Goal: Transaction & Acquisition: Purchase product/service

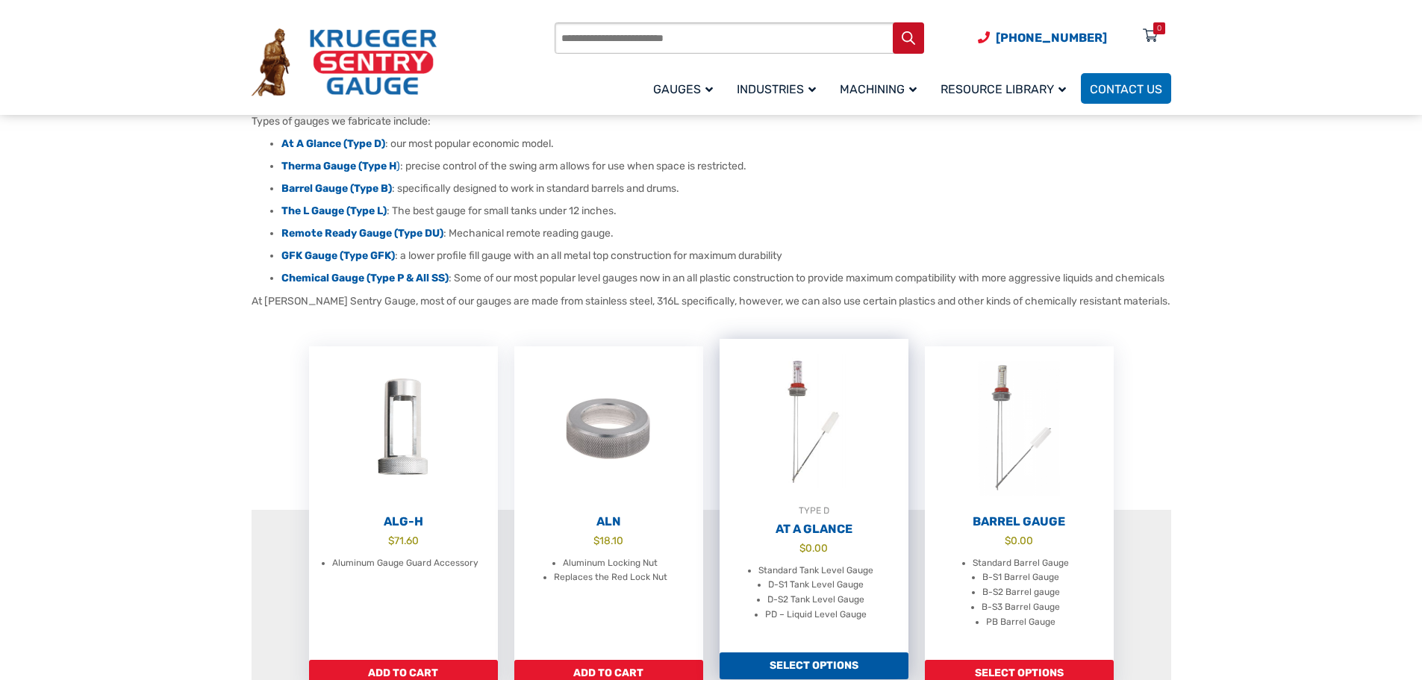
scroll to position [373, 0]
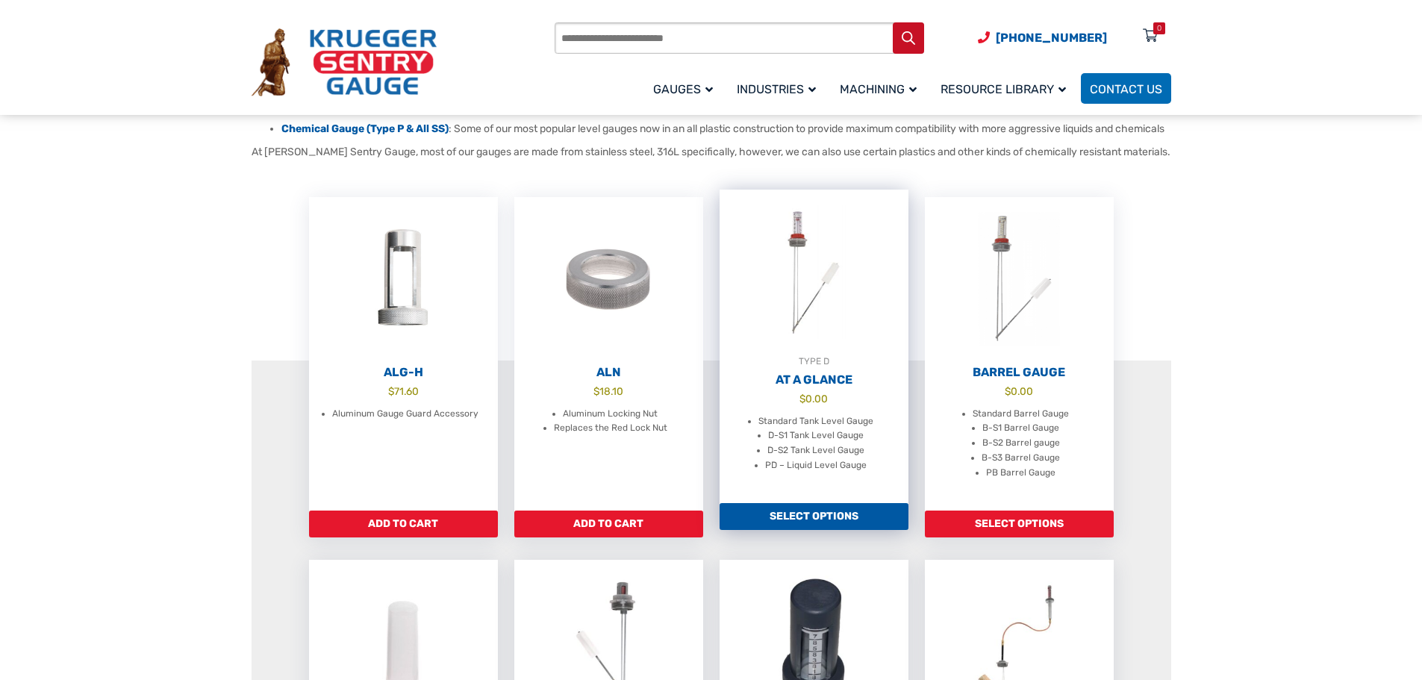
click at [843, 429] on li "Standard Tank Level Gauge" at bounding box center [815, 421] width 115 height 15
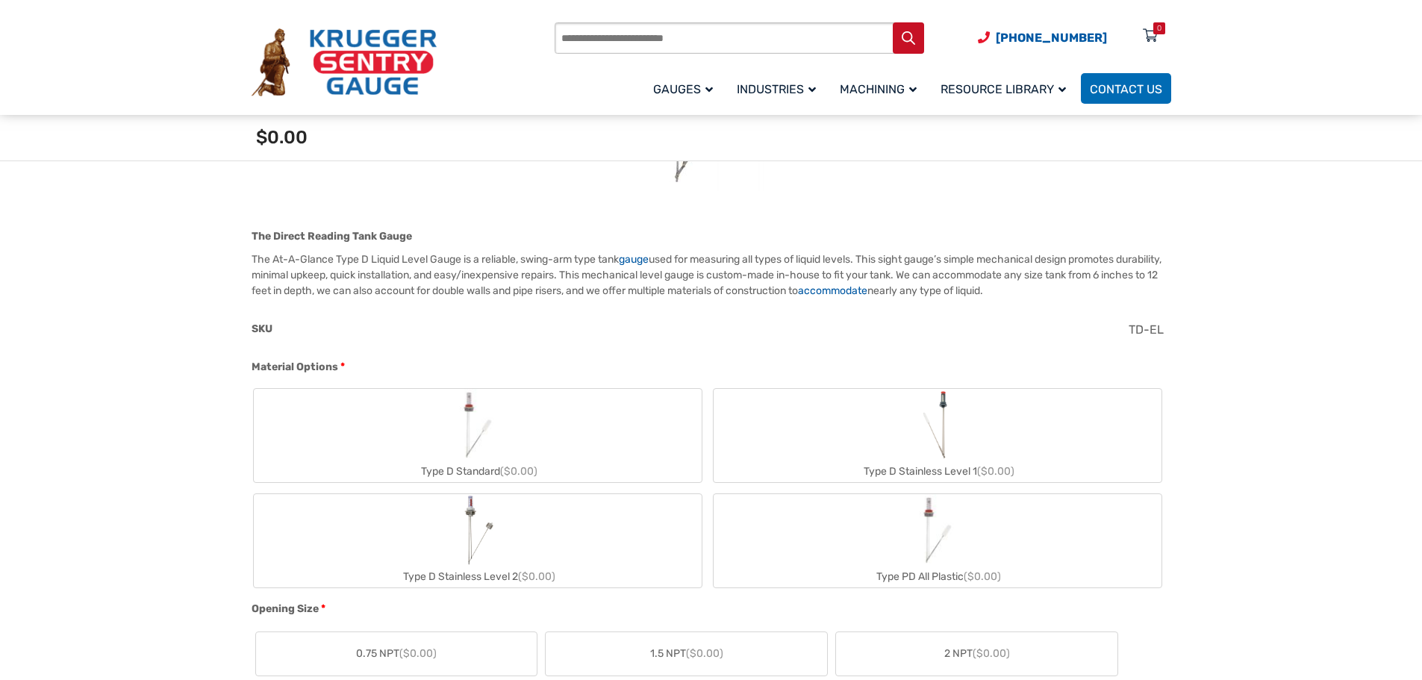
scroll to position [448, 0]
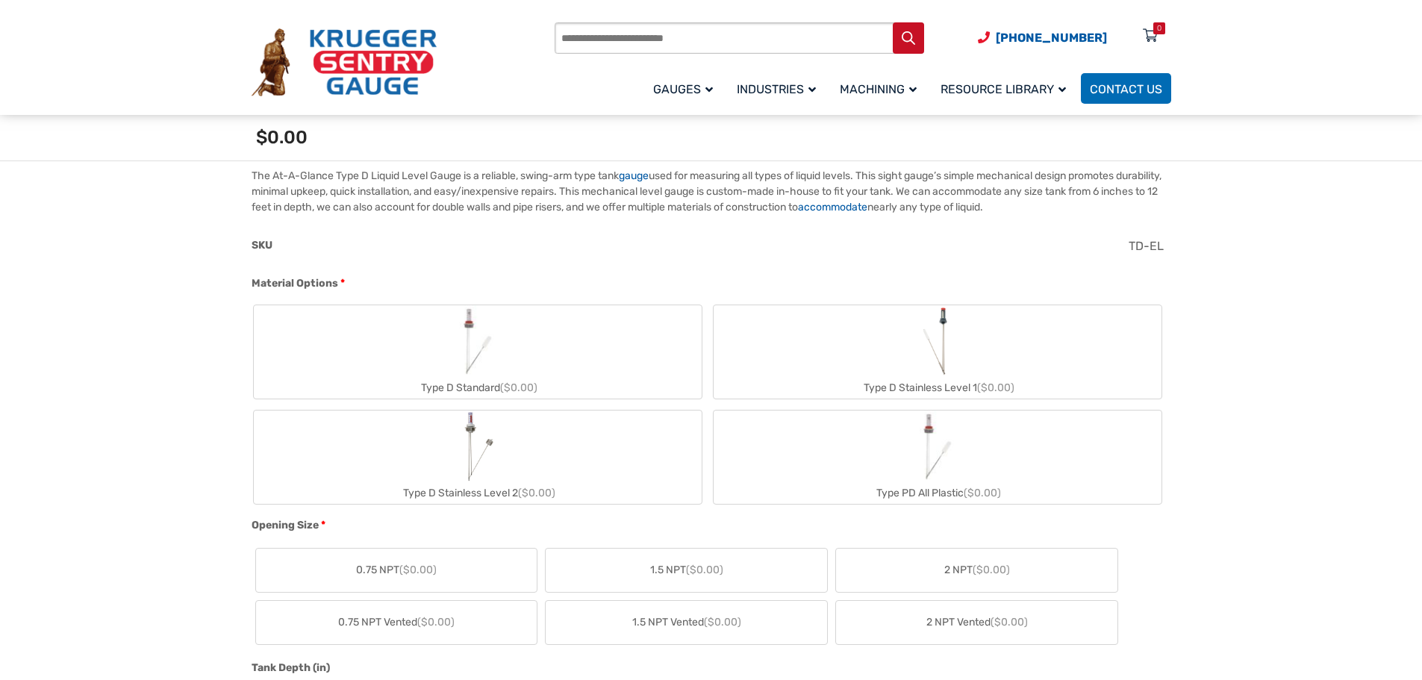
click at [480, 372] on img "Type D Standard" at bounding box center [478, 341] width 72 height 72
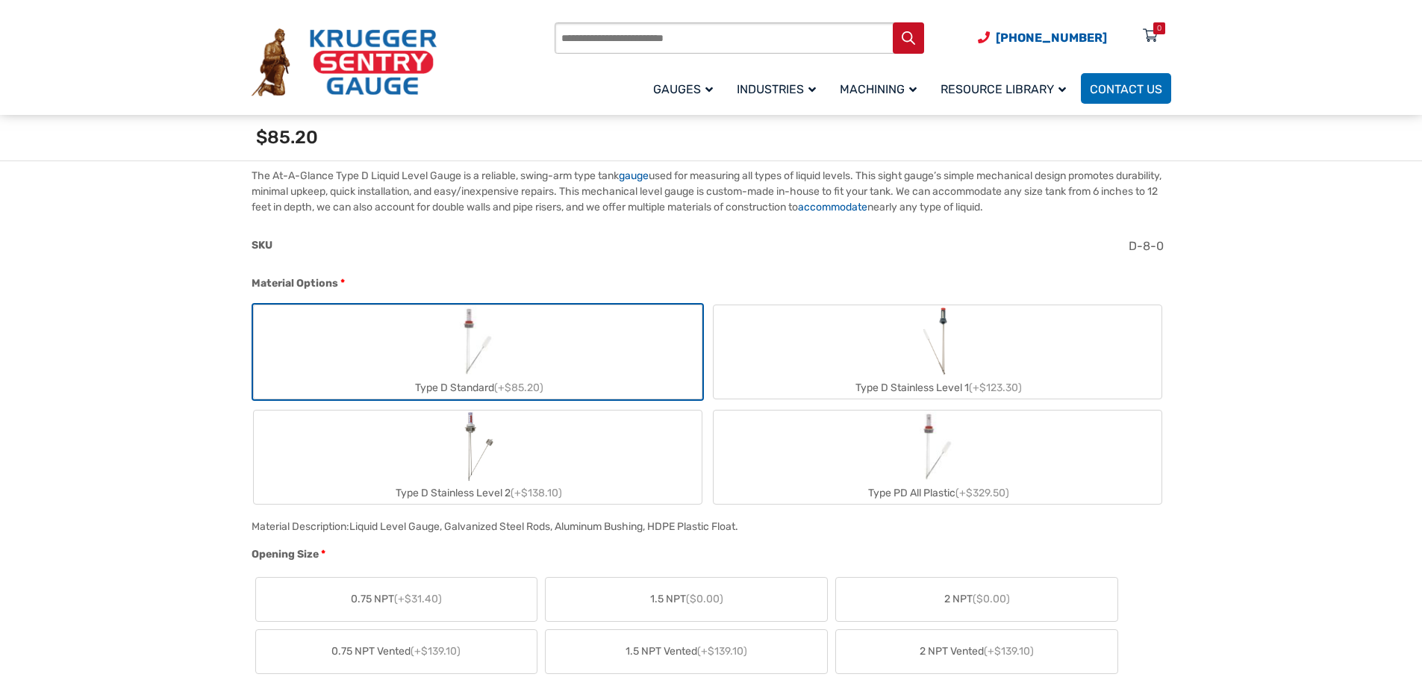
scroll to position [672, 0]
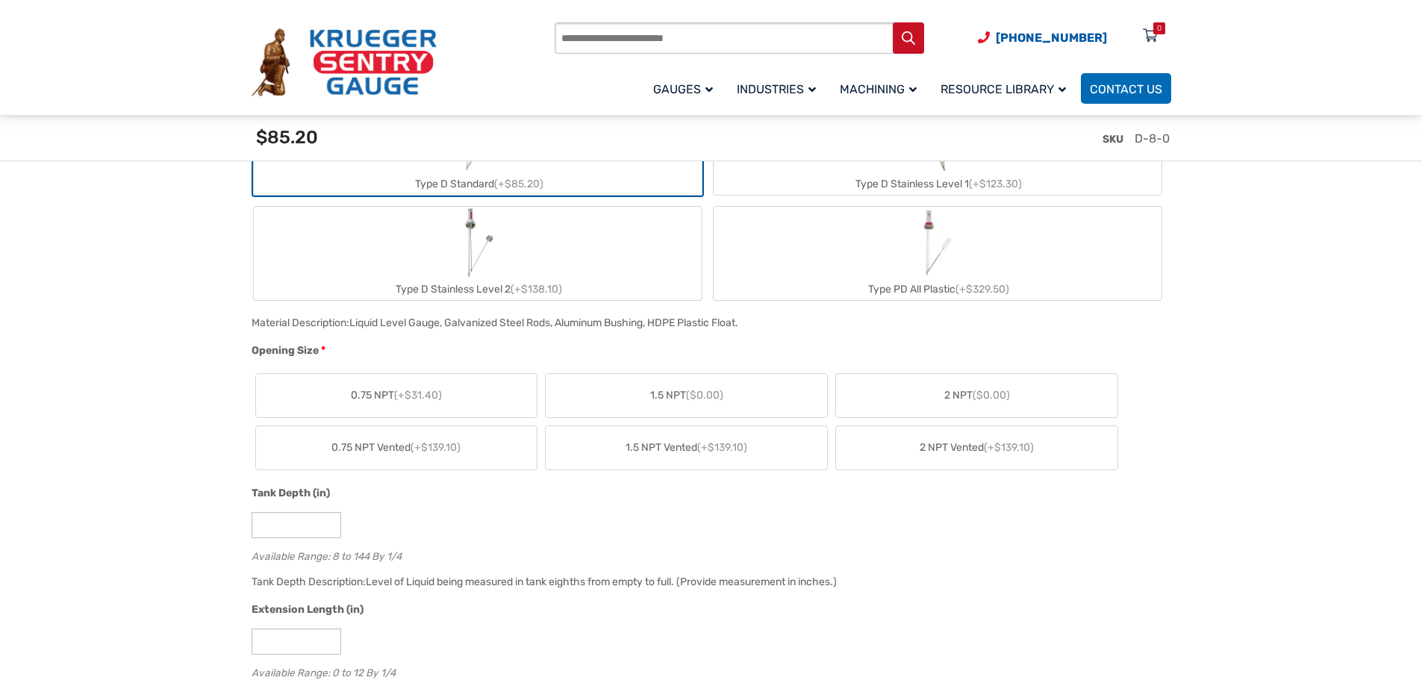
click at [936, 393] on label "2 NPT ($0.00)" at bounding box center [976, 395] width 281 height 43
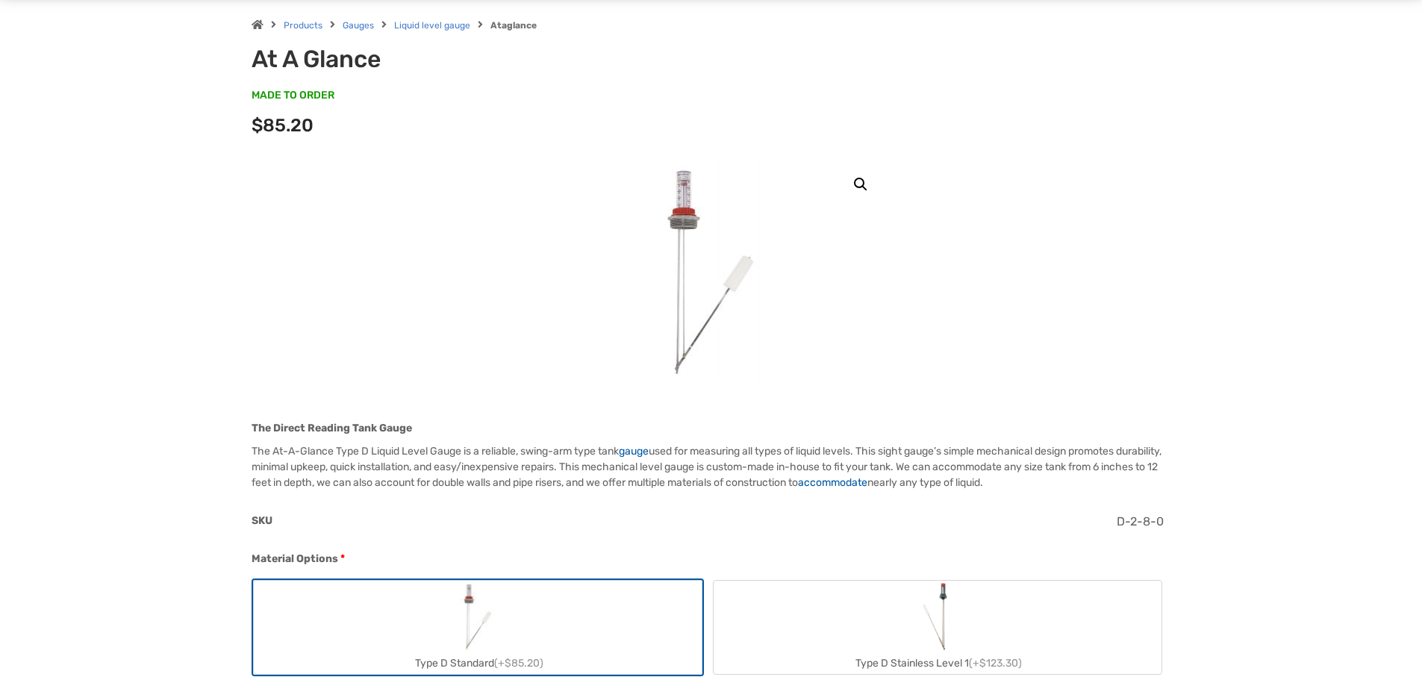
scroll to position [0, 0]
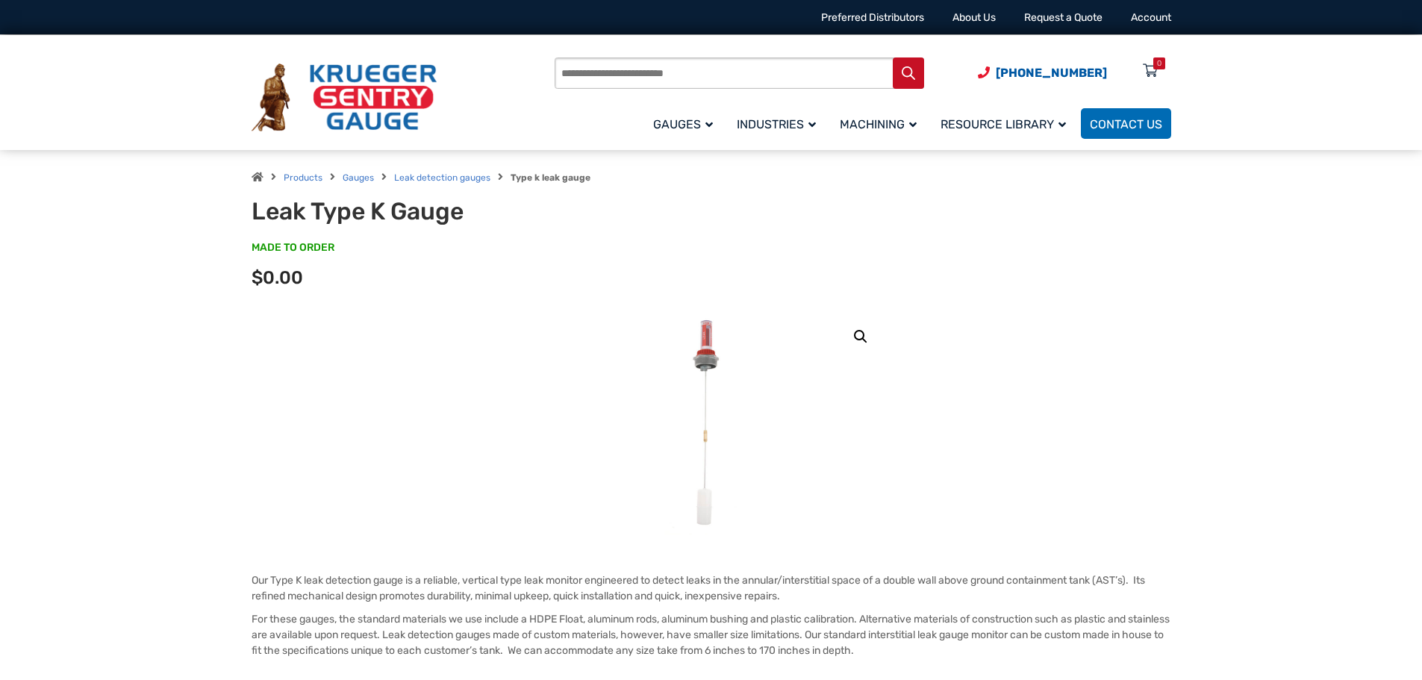
click at [362, 183] on span "Gauges" at bounding box center [358, 176] width 31 height 14
click at [362, 177] on link "Gauges" at bounding box center [358, 177] width 31 height 10
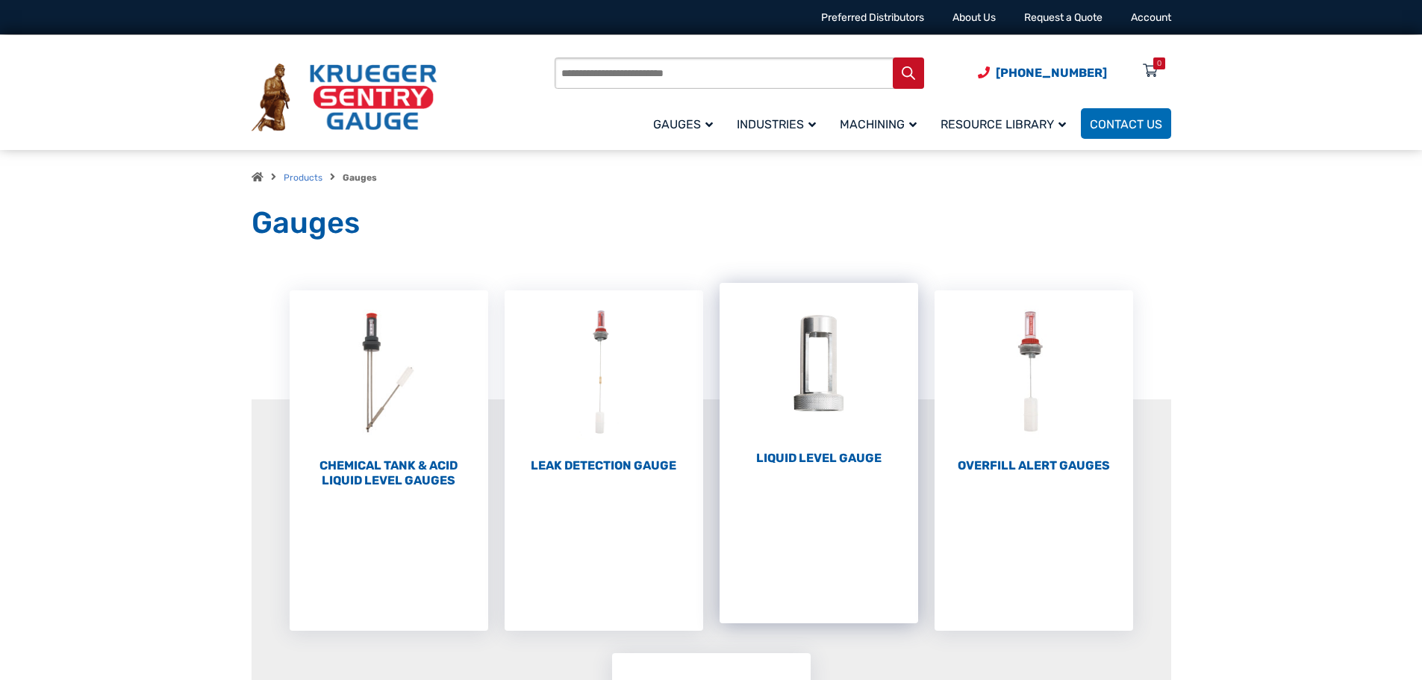
click at [852, 452] on h2 "Liquid Level Gauge (10)" at bounding box center [818, 458] width 199 height 15
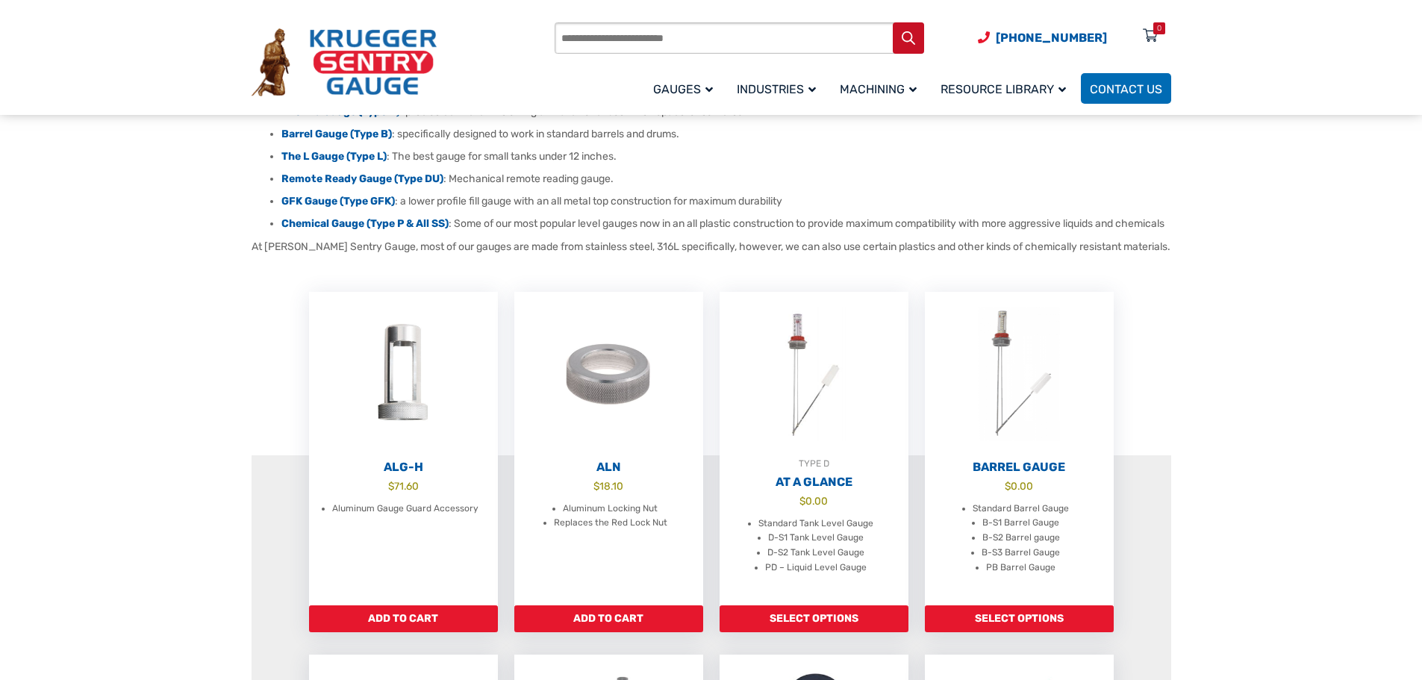
scroll to position [299, 0]
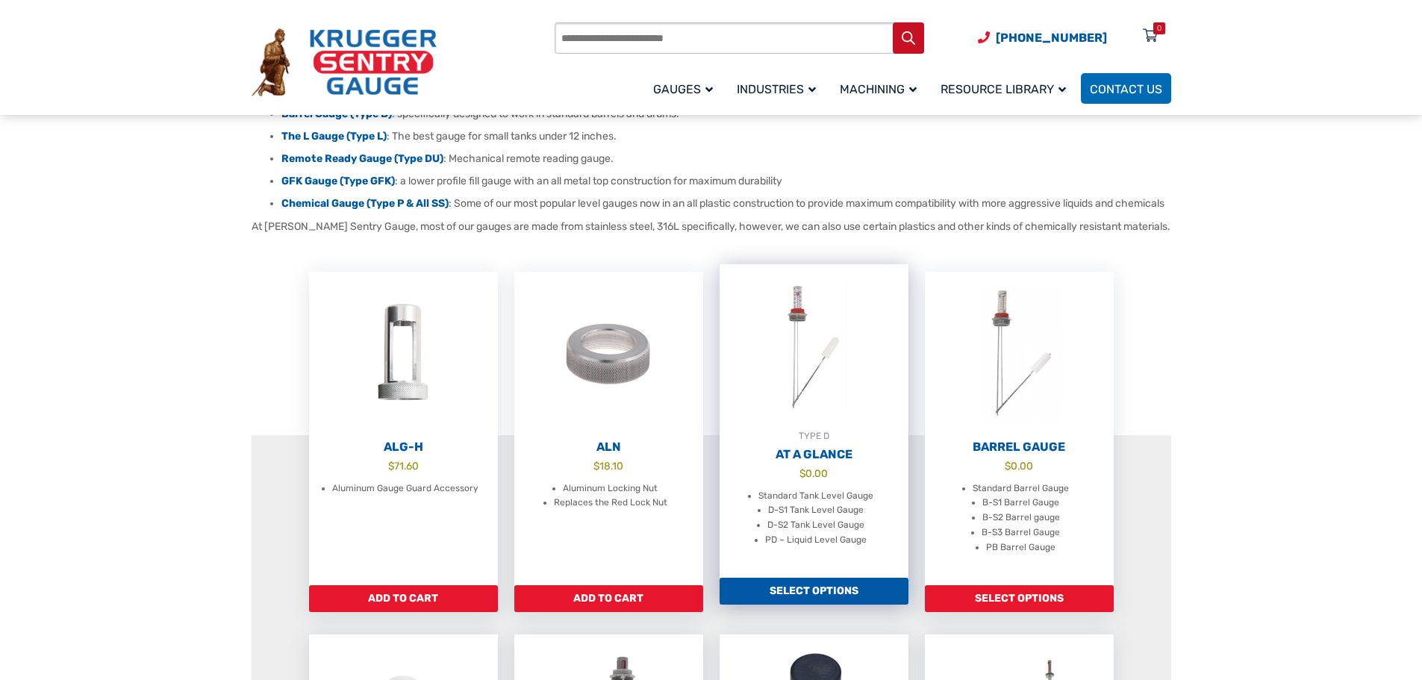
click at [828, 462] on h2 "At A Glance" at bounding box center [813, 454] width 189 height 15
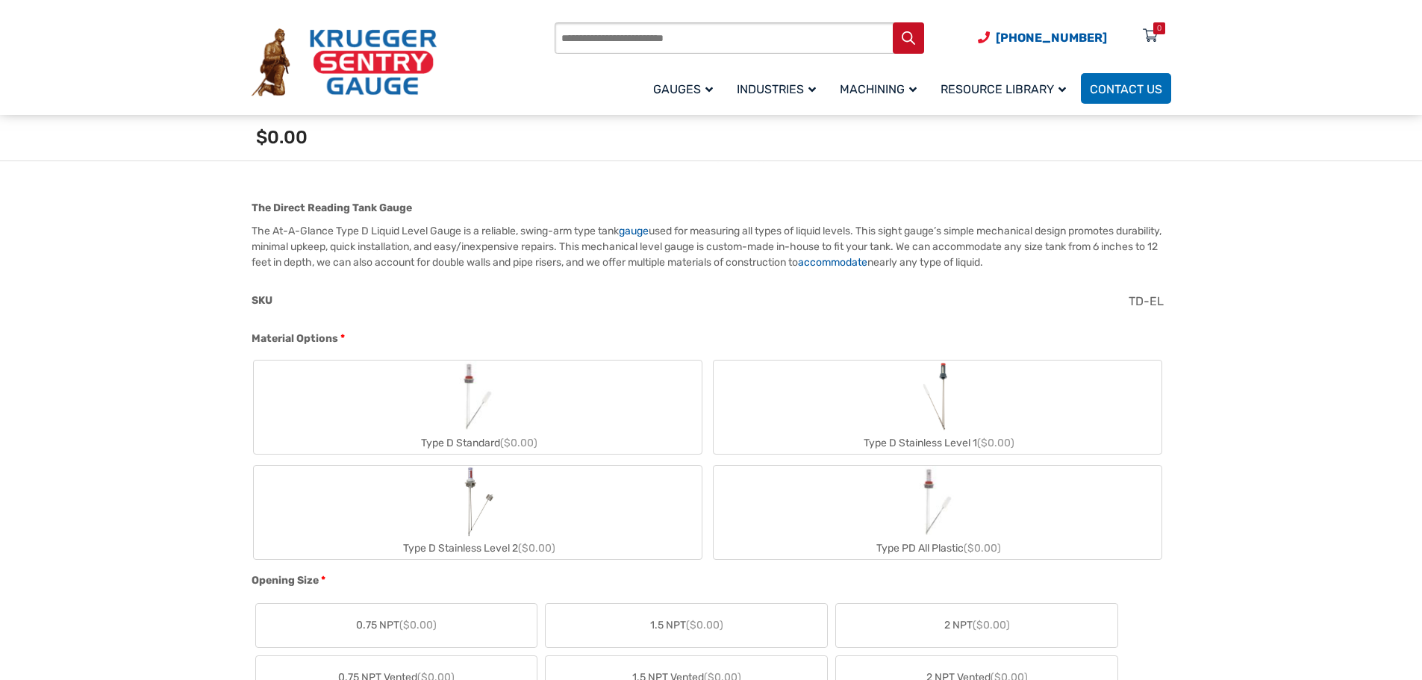
scroll to position [522, 0]
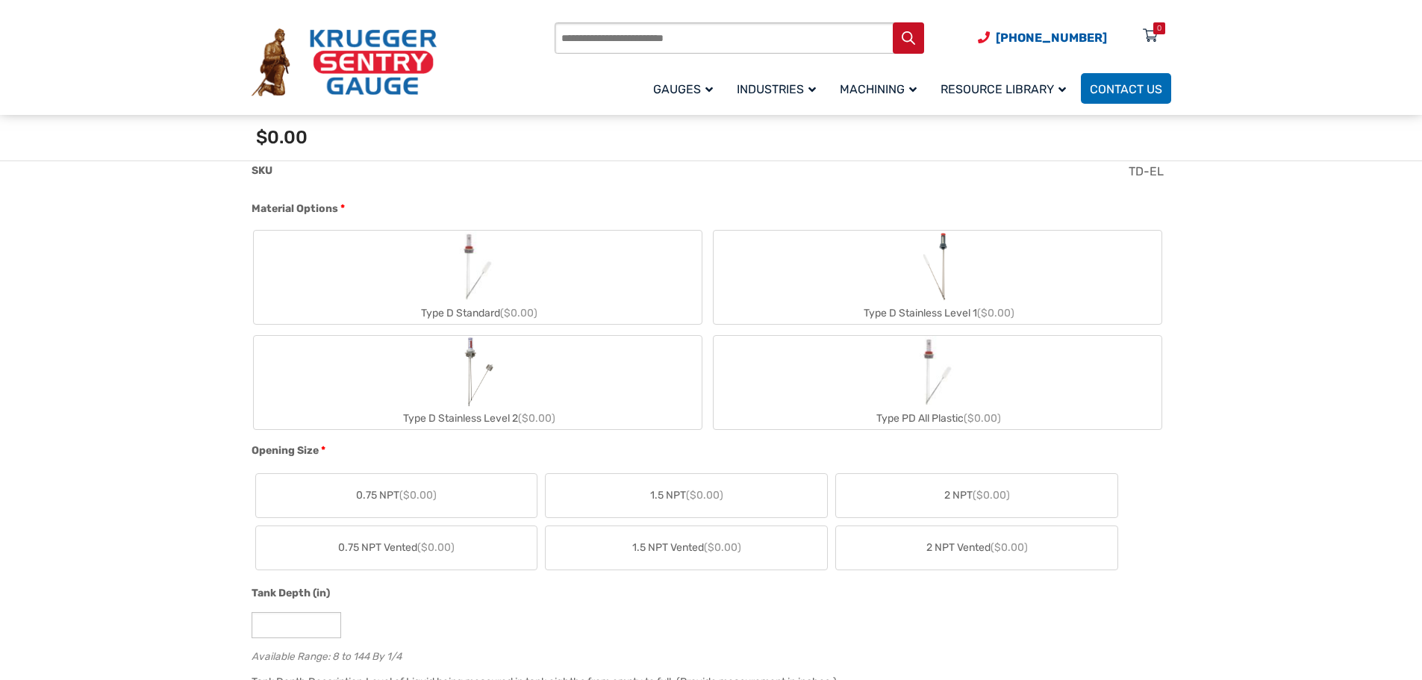
drag, startPoint x: 491, startPoint y: 293, endPoint x: 784, endPoint y: 478, distance: 346.8
click at [491, 293] on img "Type D Standard" at bounding box center [478, 267] width 72 height 72
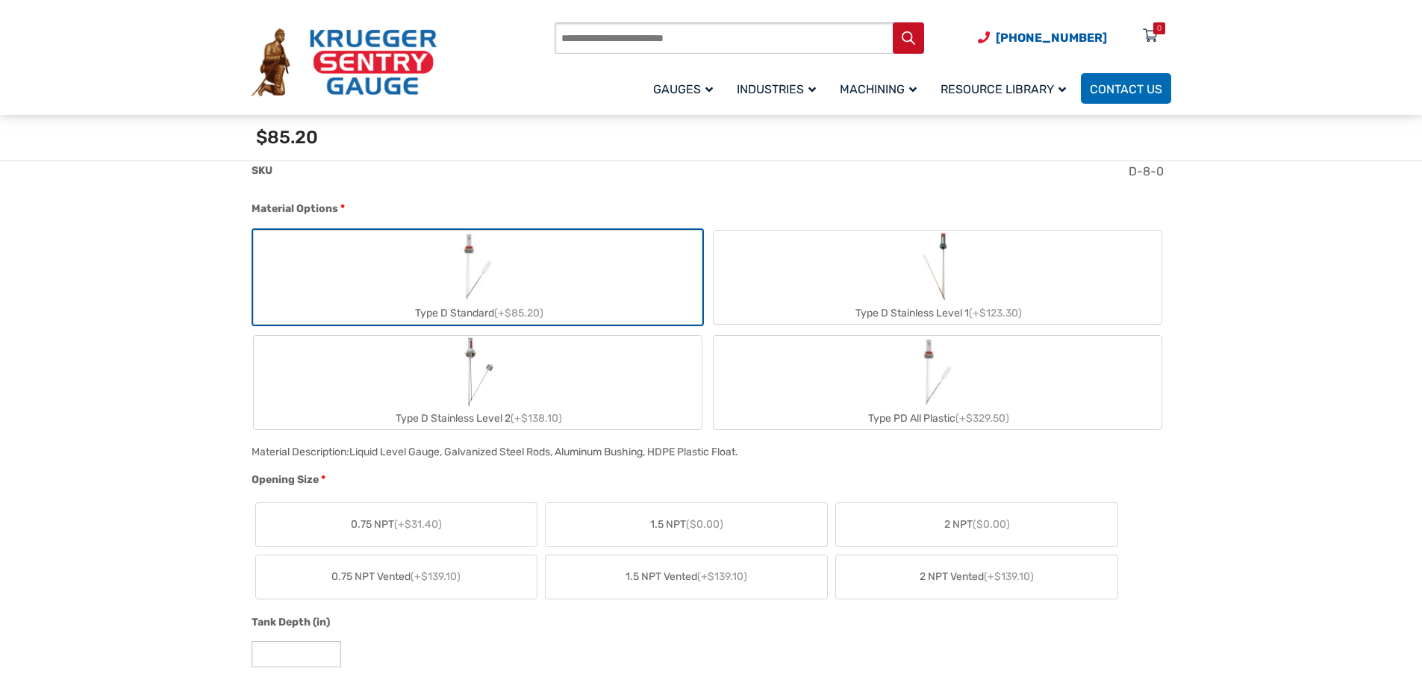
click at [987, 519] on span "($0.00)" at bounding box center [991, 524] width 37 height 13
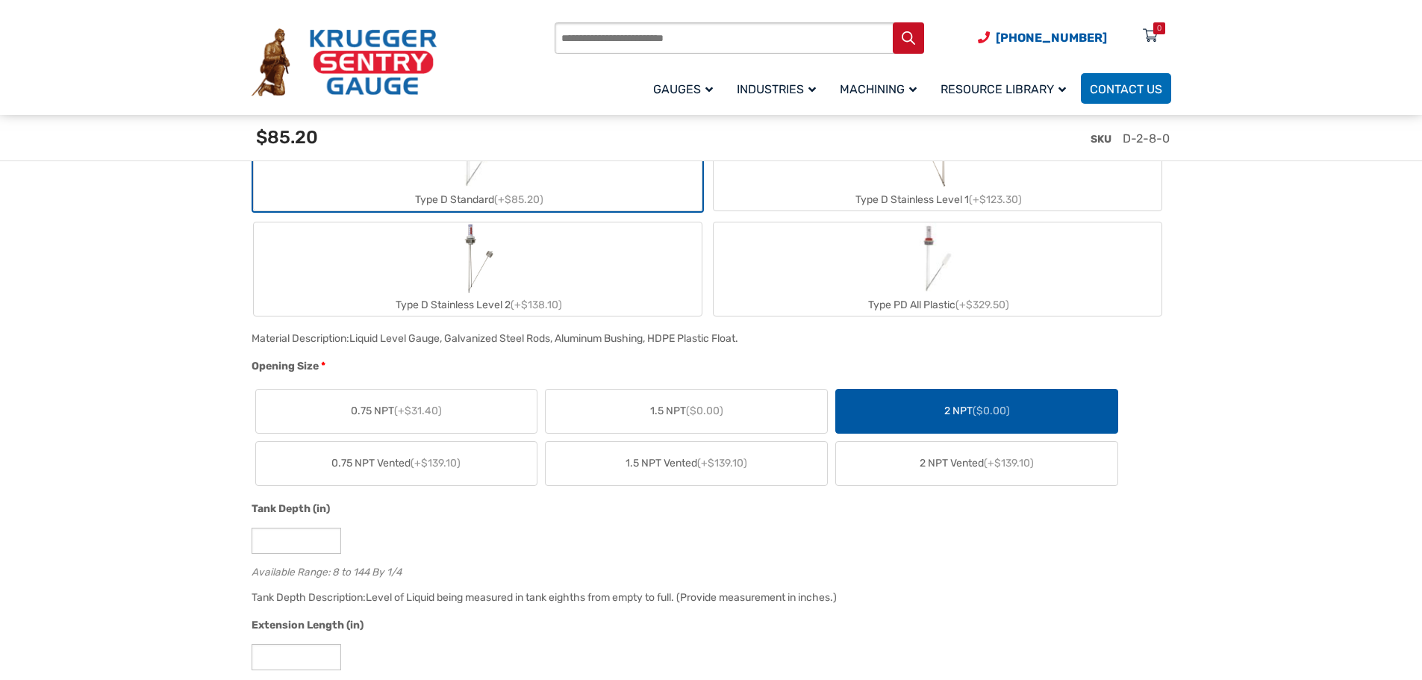
scroll to position [821, 0]
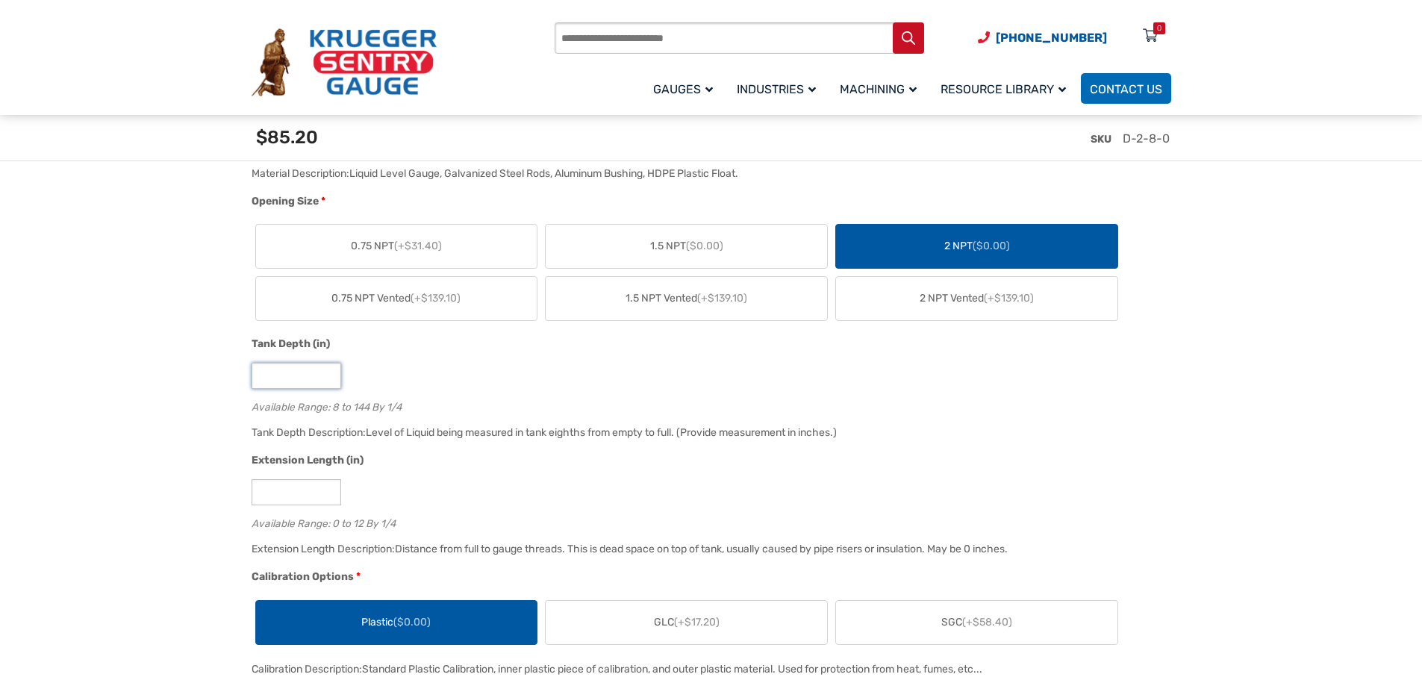
drag, startPoint x: 310, startPoint y: 381, endPoint x: 209, endPoint y: 387, distance: 101.7
type input "**"
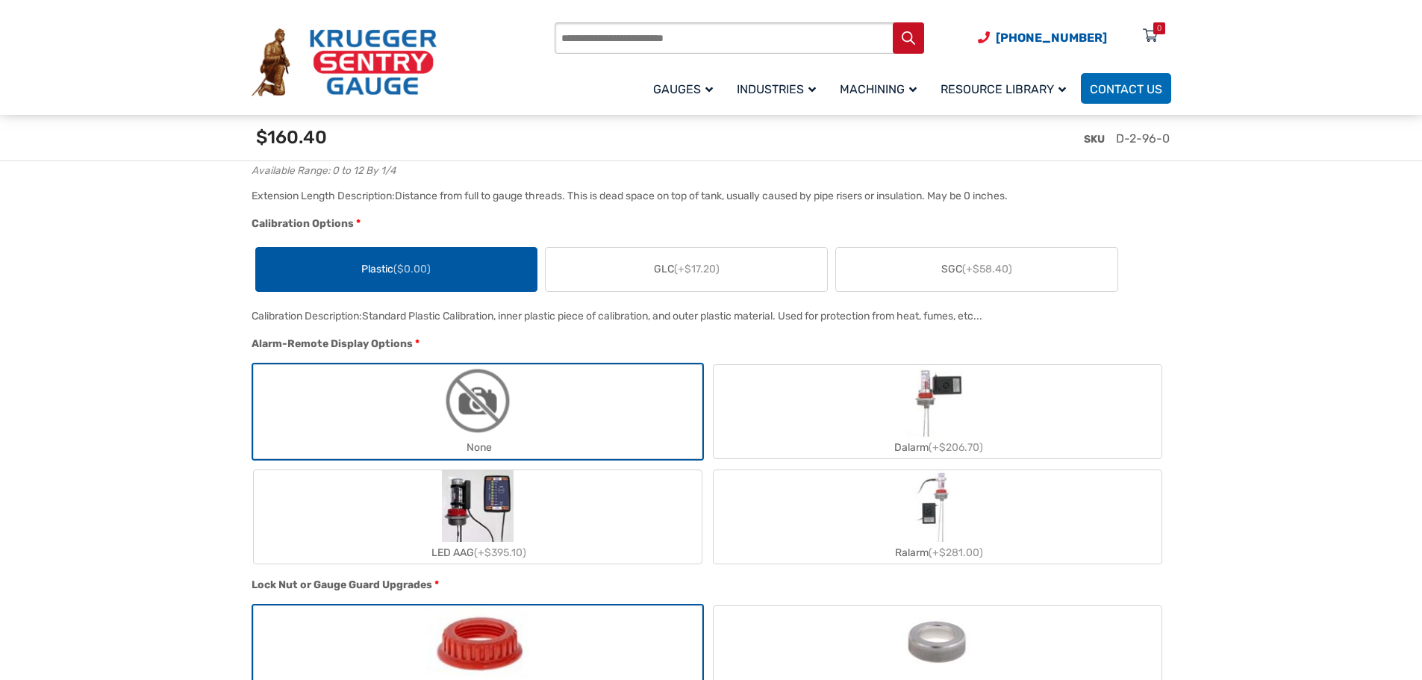
scroll to position [1194, 0]
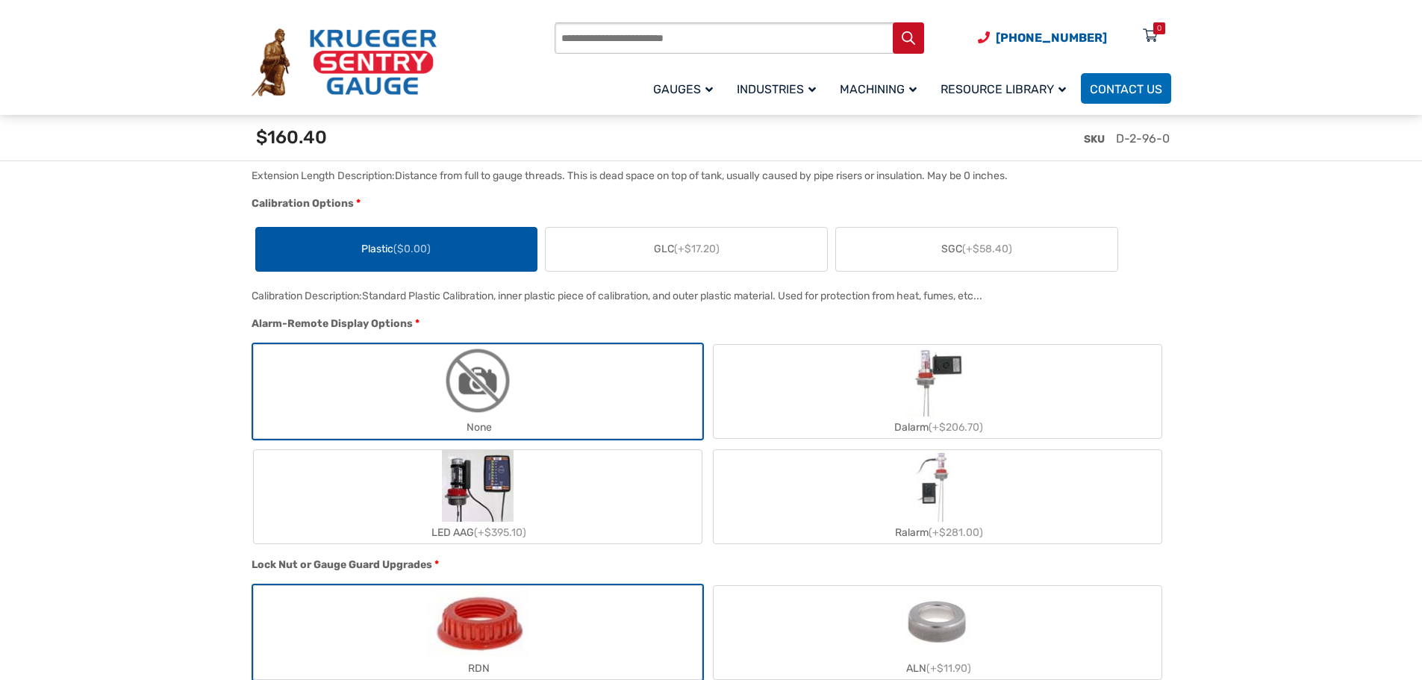
click at [424, 396] on label "None" at bounding box center [478, 391] width 448 height 93
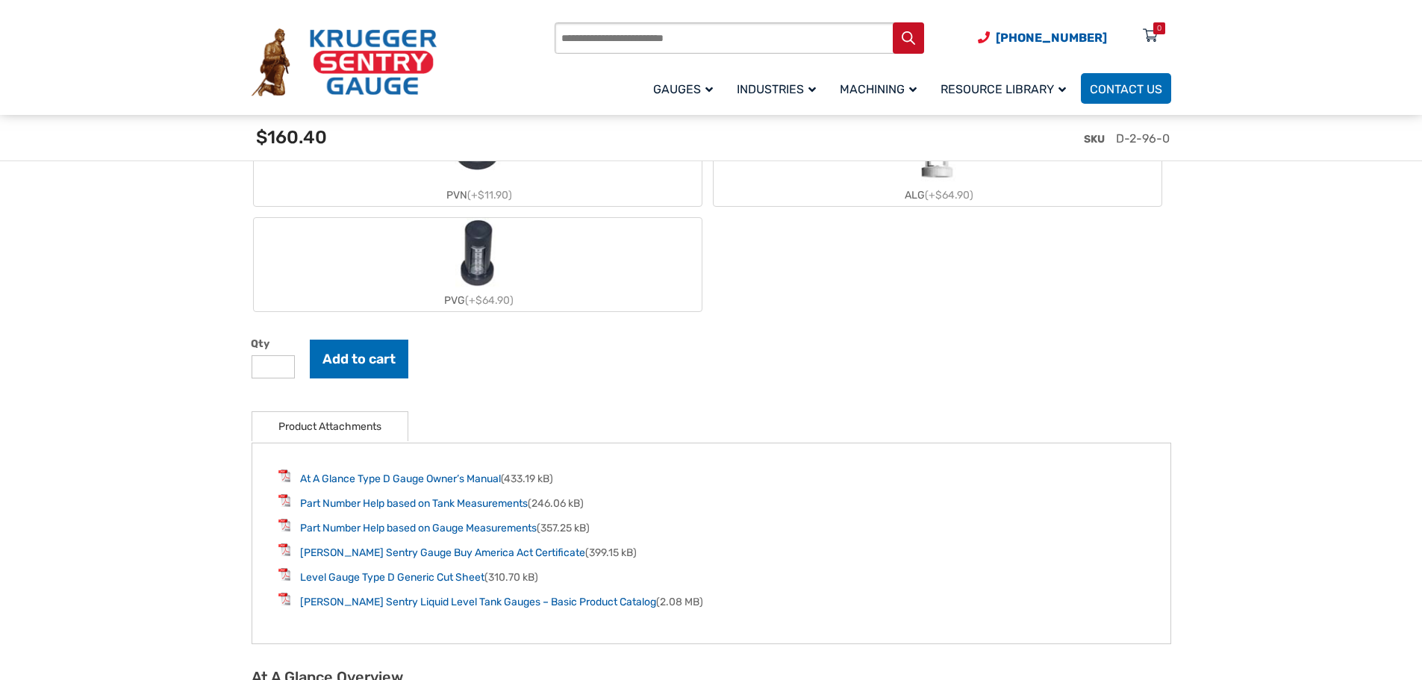
scroll to position [1791, 0]
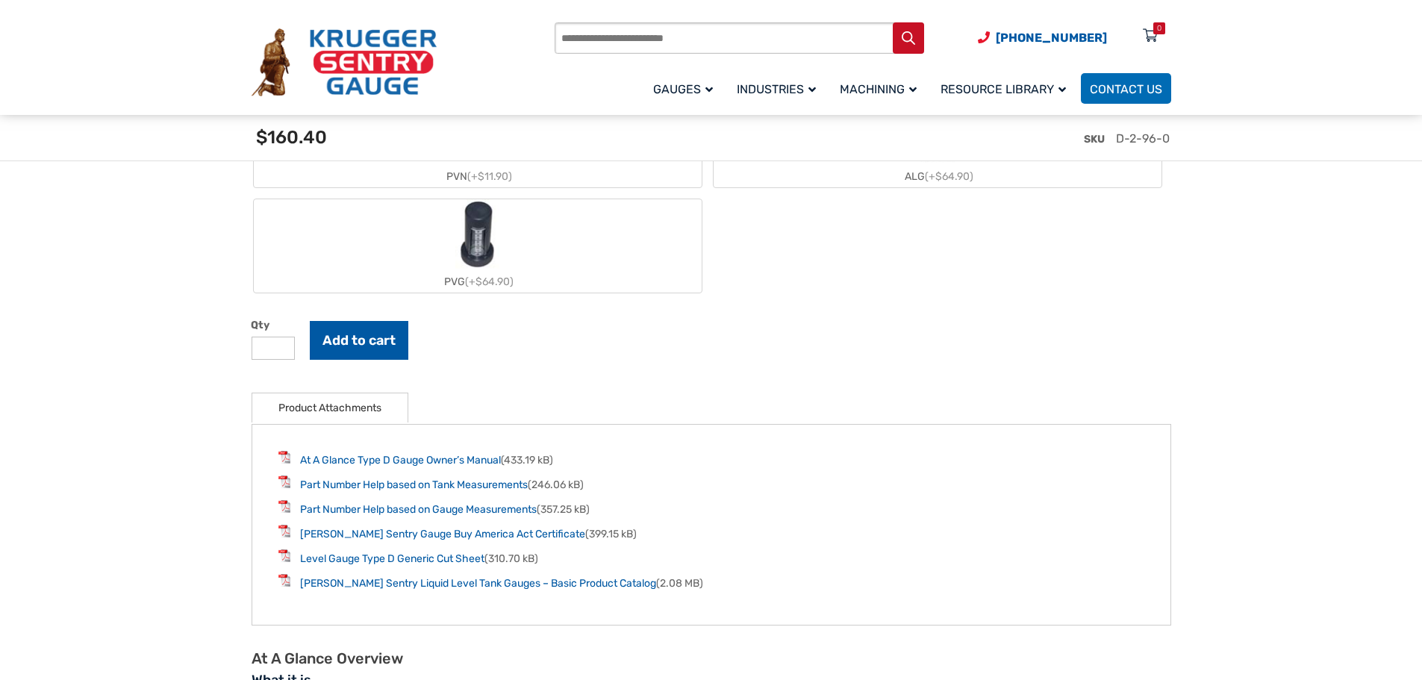
click at [354, 347] on button "Add to cart" at bounding box center [359, 340] width 99 height 39
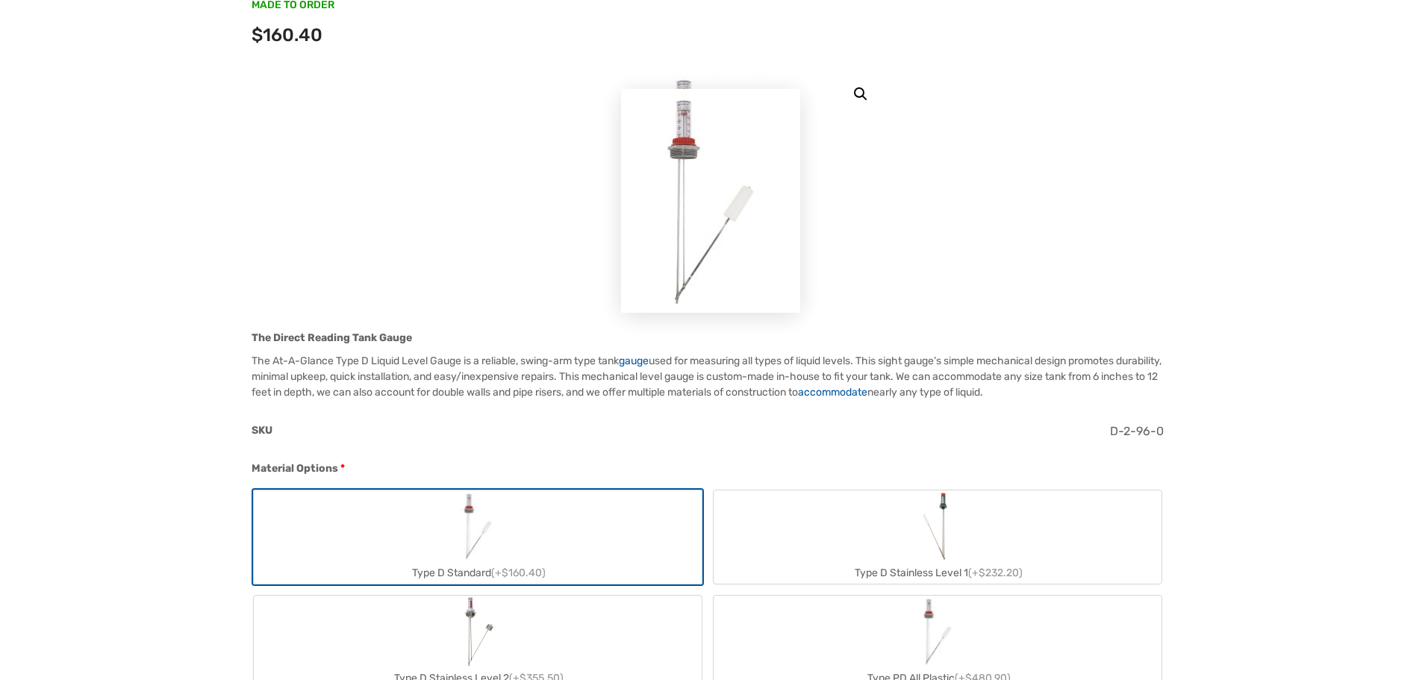
scroll to position [0, 0]
